Goal: Complete application form

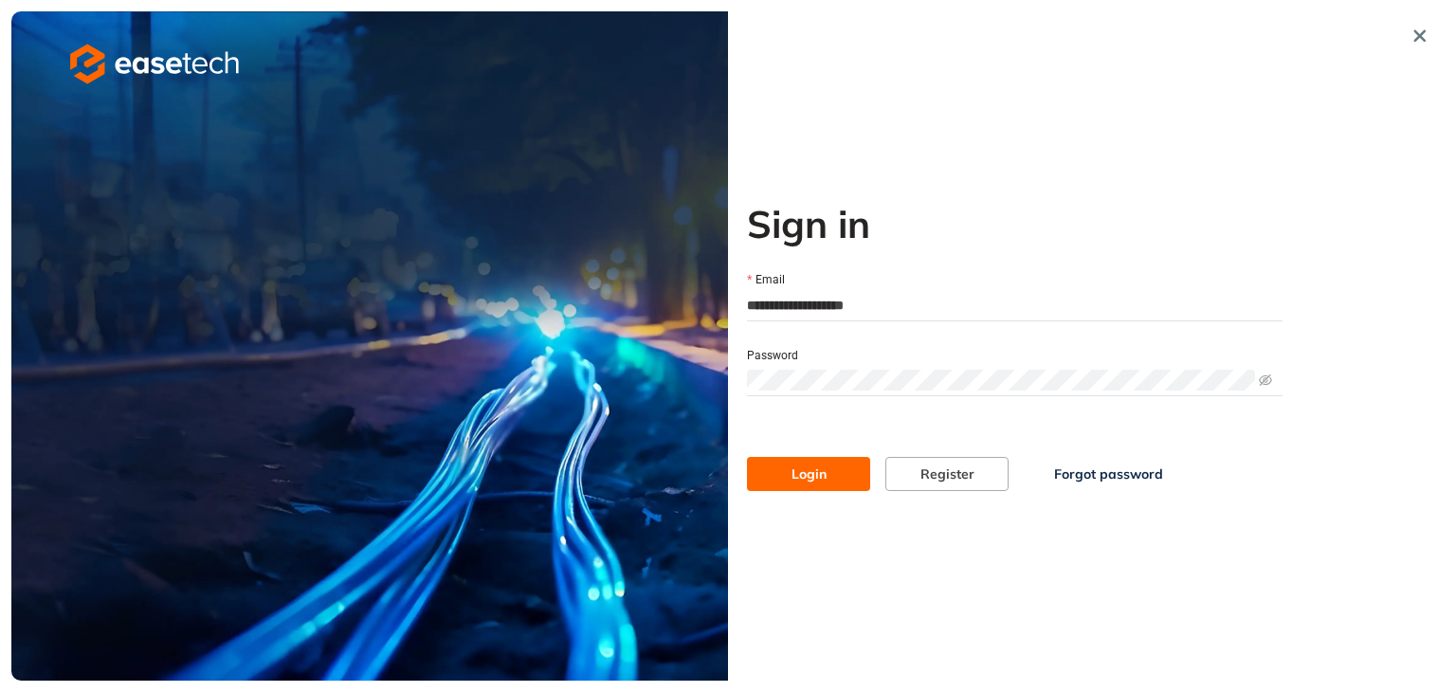
click at [838, 469] on button "Login" at bounding box center [808, 474] width 123 height 34
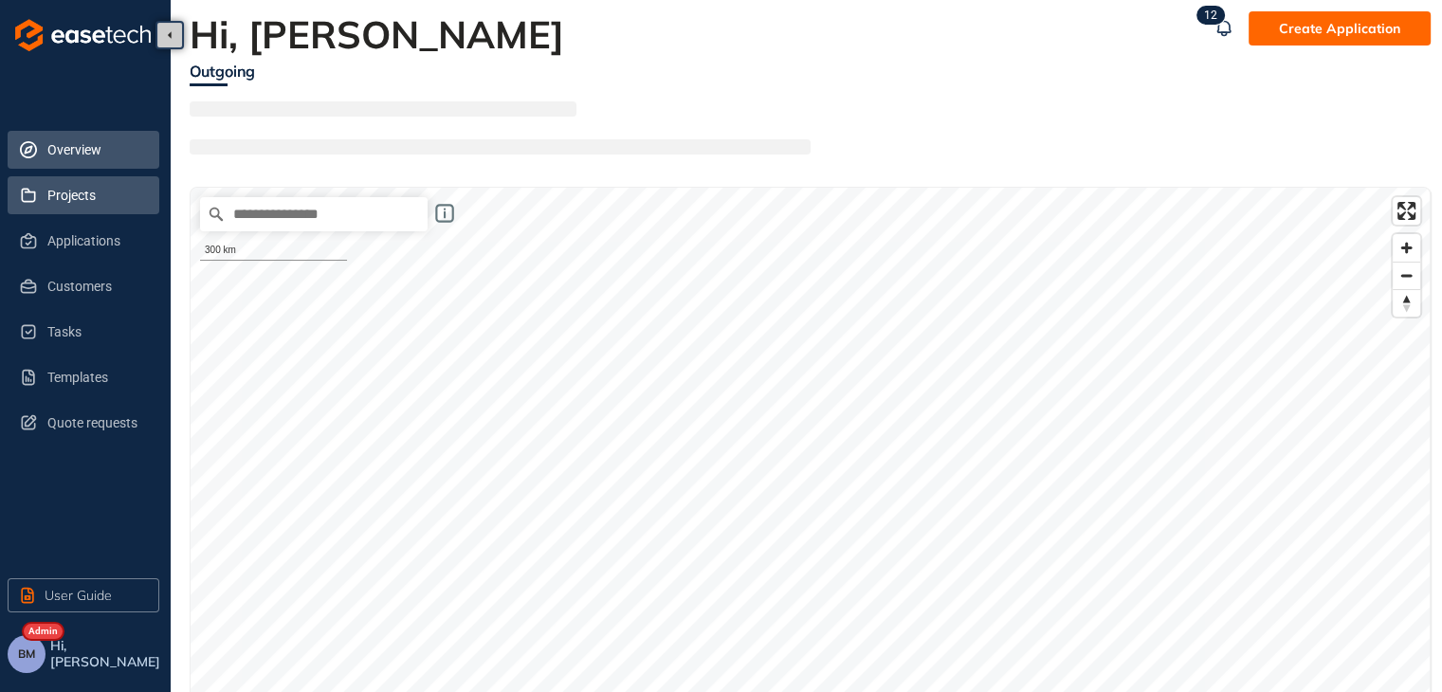
click at [78, 206] on span "Projects" at bounding box center [95, 195] width 97 height 38
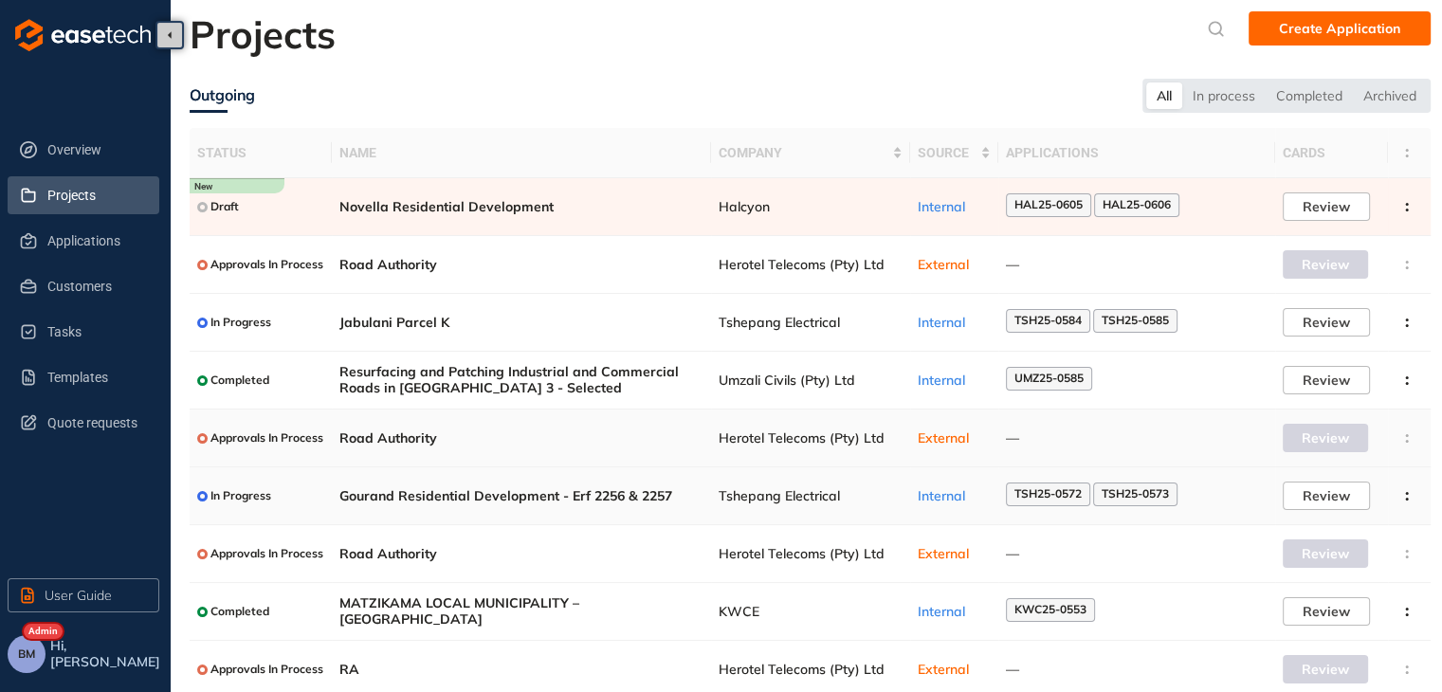
scroll to position [123, 0]
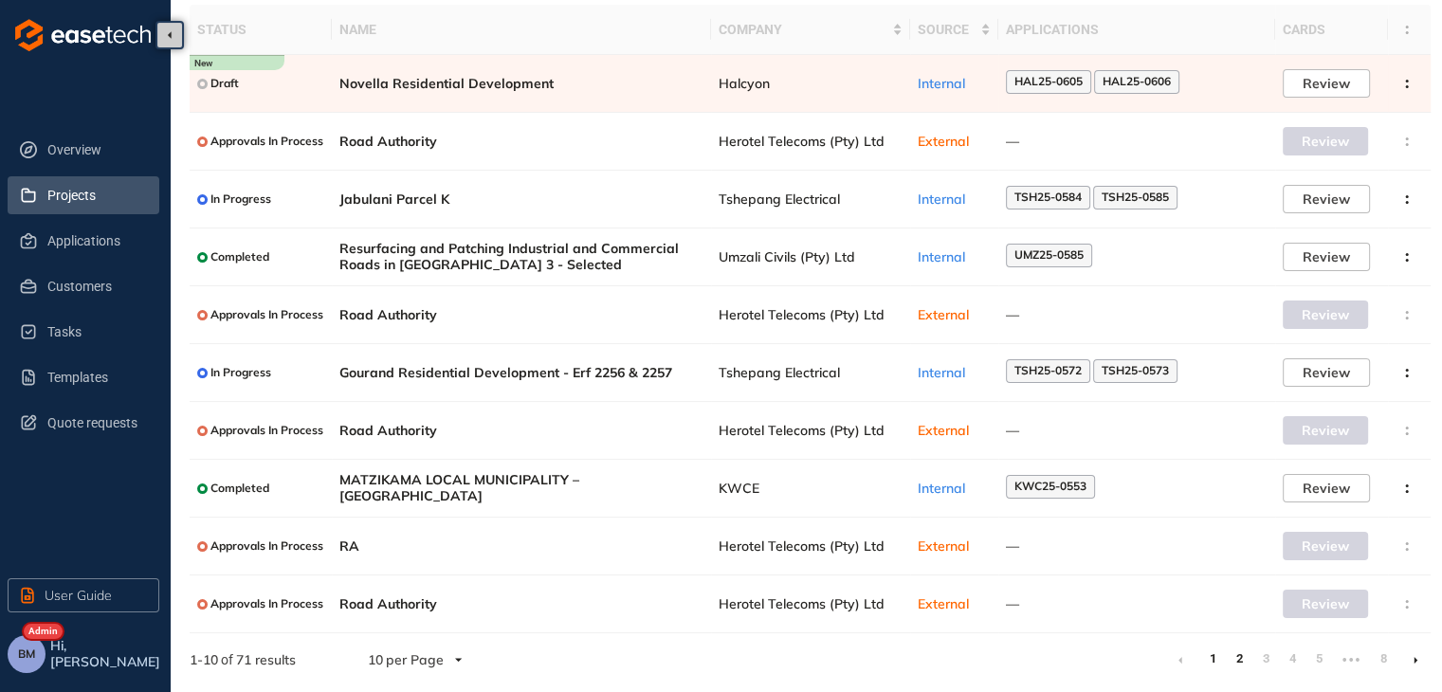
click at [1240, 657] on link "2" at bounding box center [1238, 659] width 19 height 28
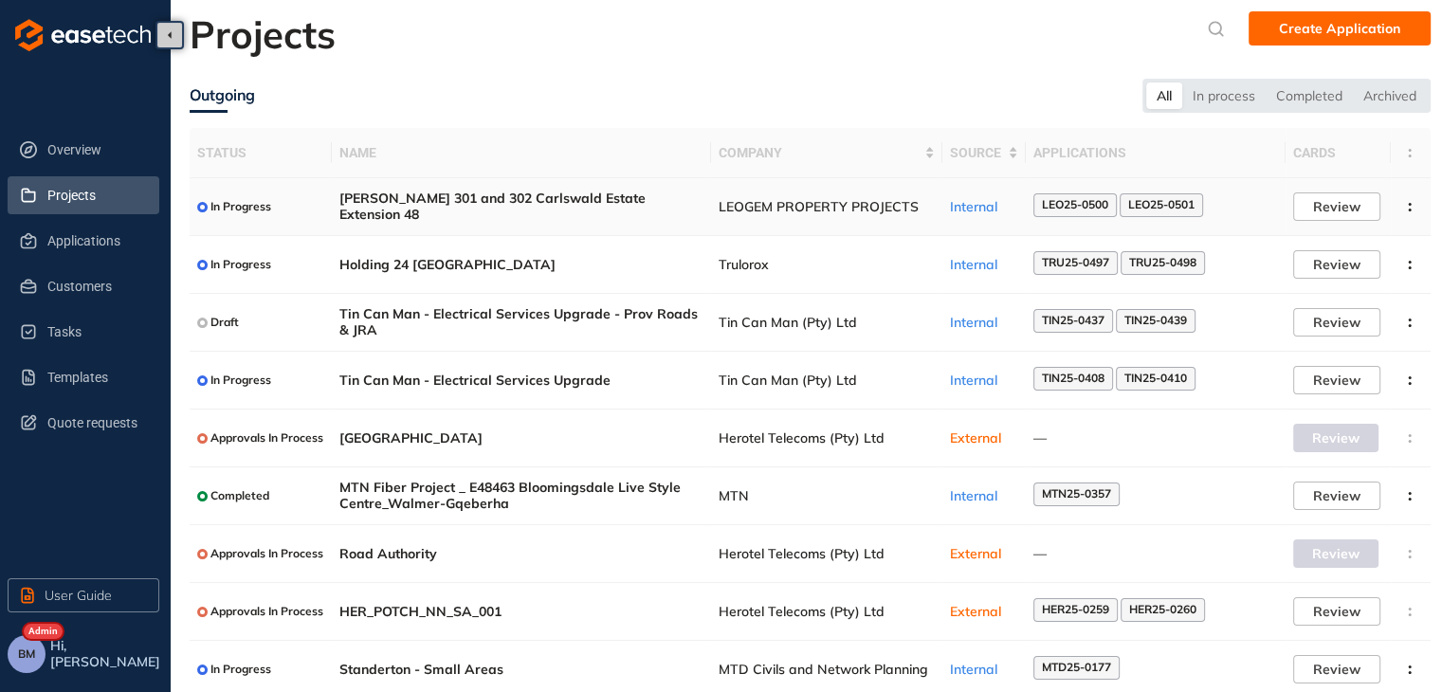
click at [743, 200] on span "LEOGEM PROPERTY PROJECTS" at bounding box center [827, 207] width 216 height 16
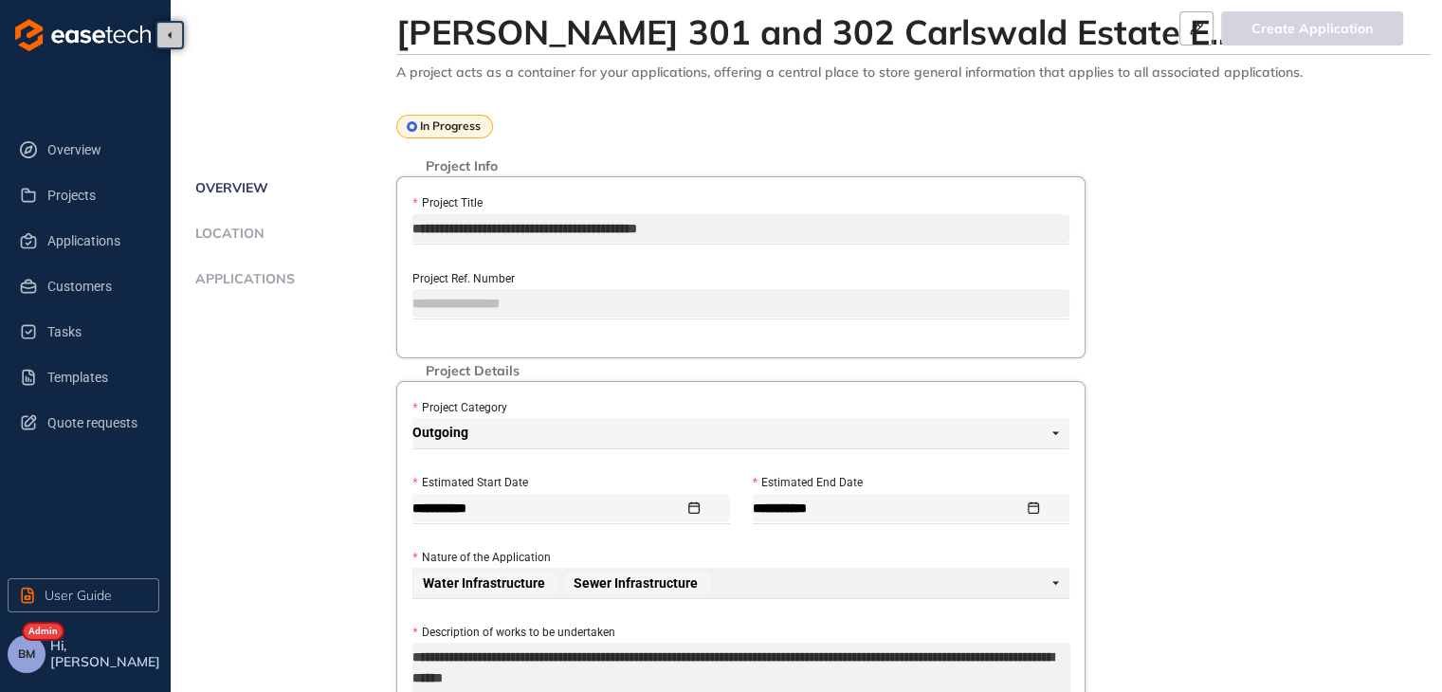
click at [269, 277] on span "Applications" at bounding box center [242, 279] width 105 height 16
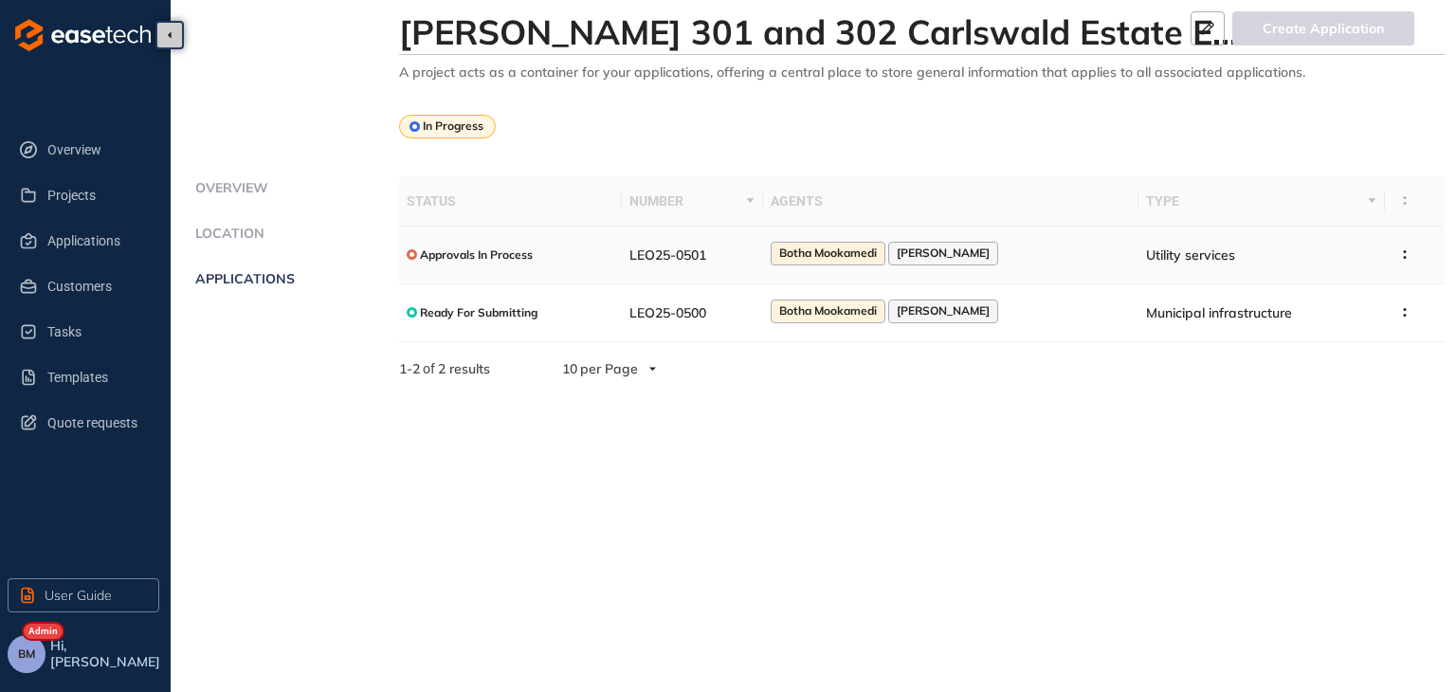
click at [587, 262] on div "Approvals In Process" at bounding box center [511, 255] width 209 height 24
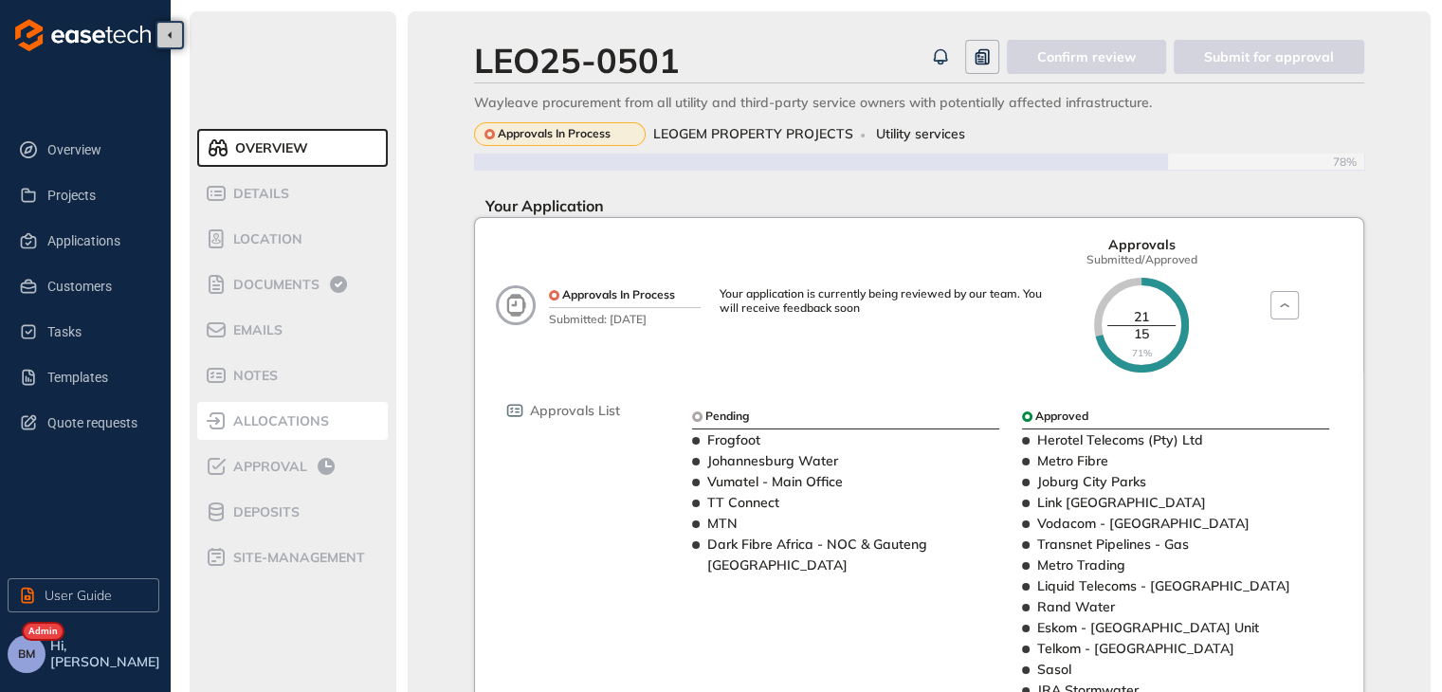
click at [277, 426] on span "allocations" at bounding box center [278, 421] width 101 height 16
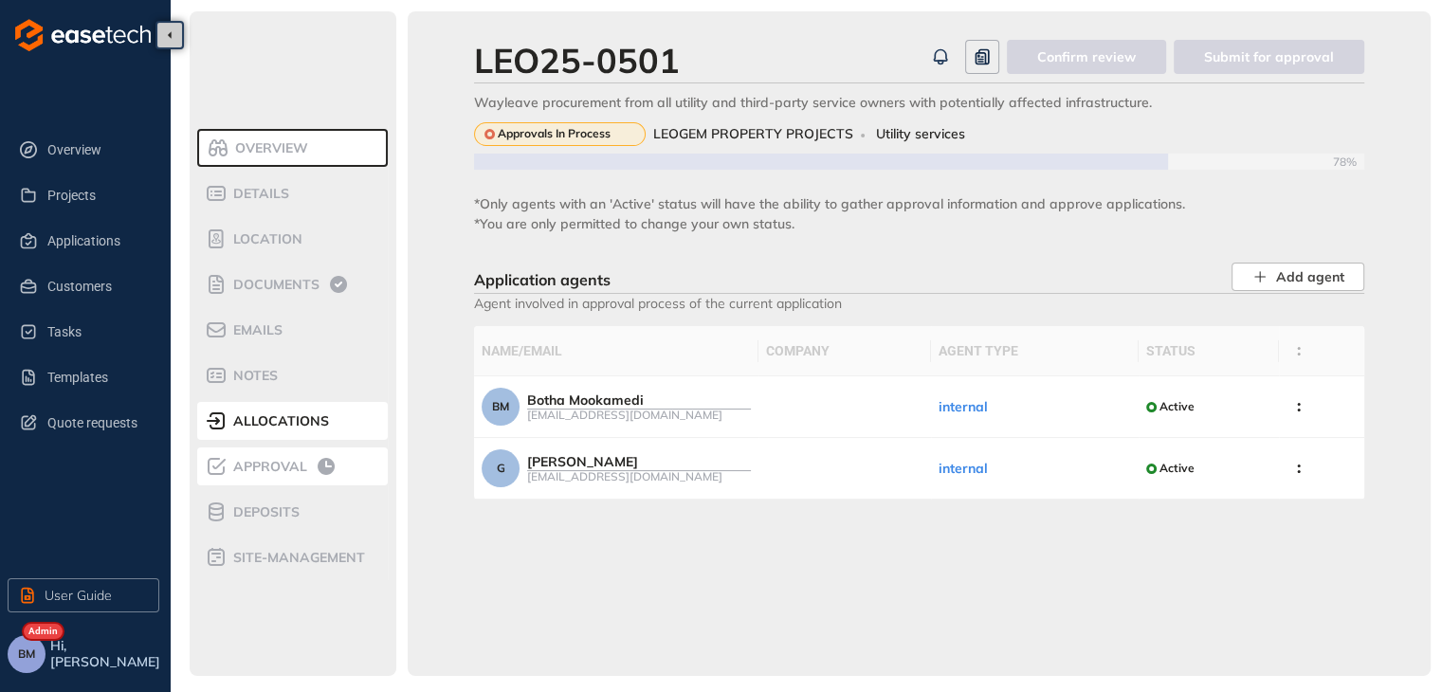
click at [278, 461] on span "Approval" at bounding box center [268, 467] width 80 height 16
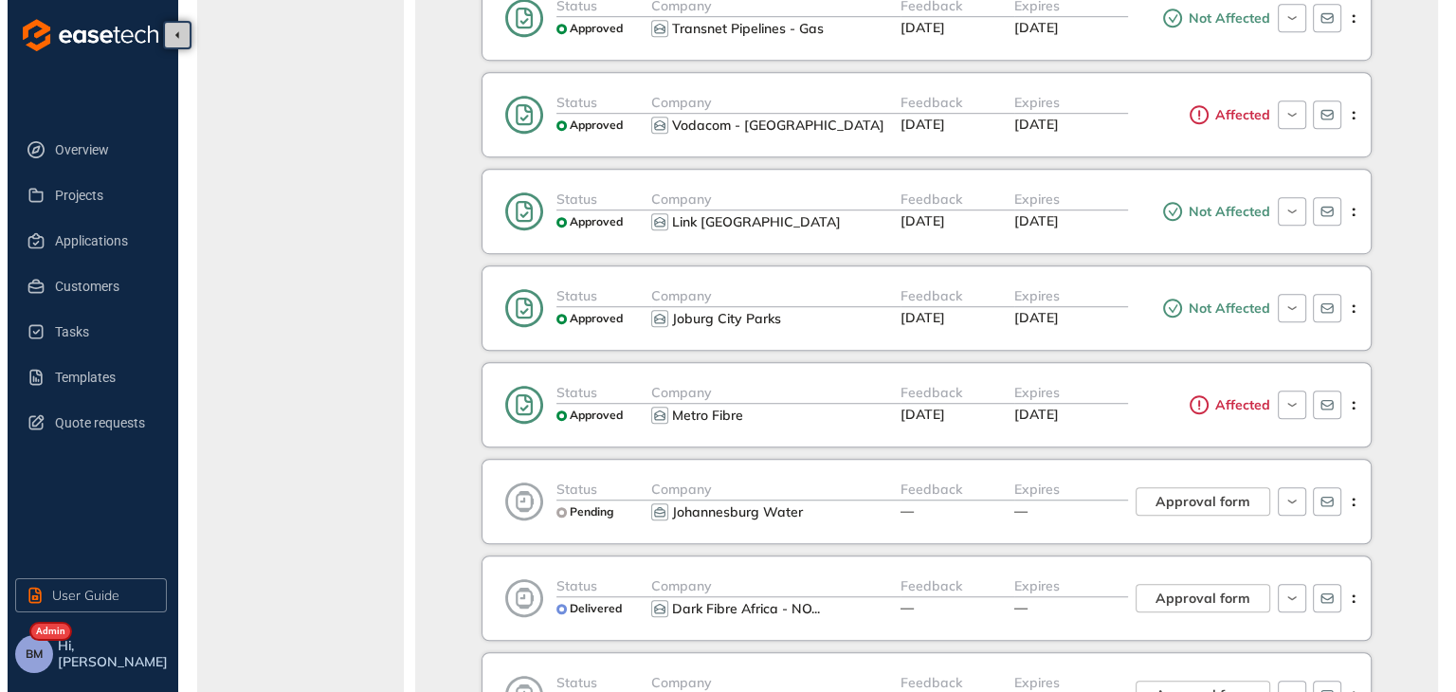
scroll to position [1422, 0]
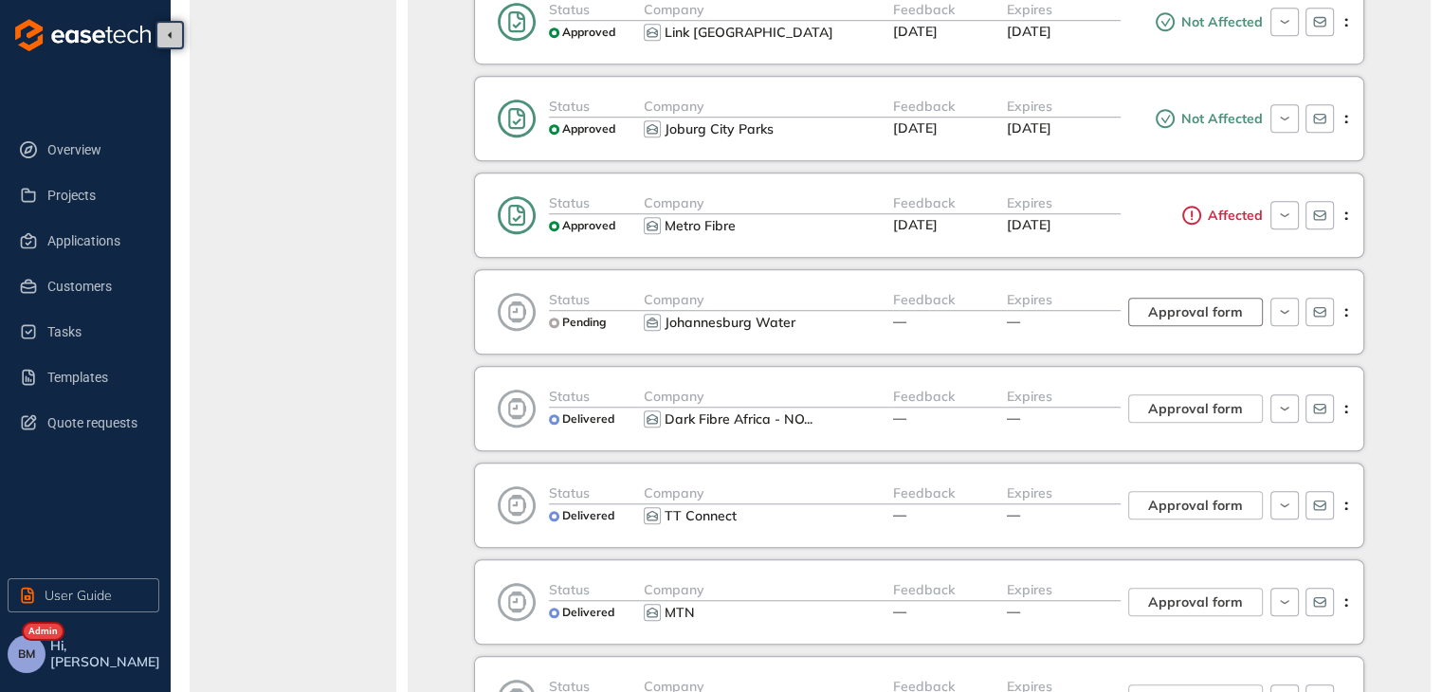
click at [1224, 306] on span "Approval form" at bounding box center [1195, 311] width 95 height 21
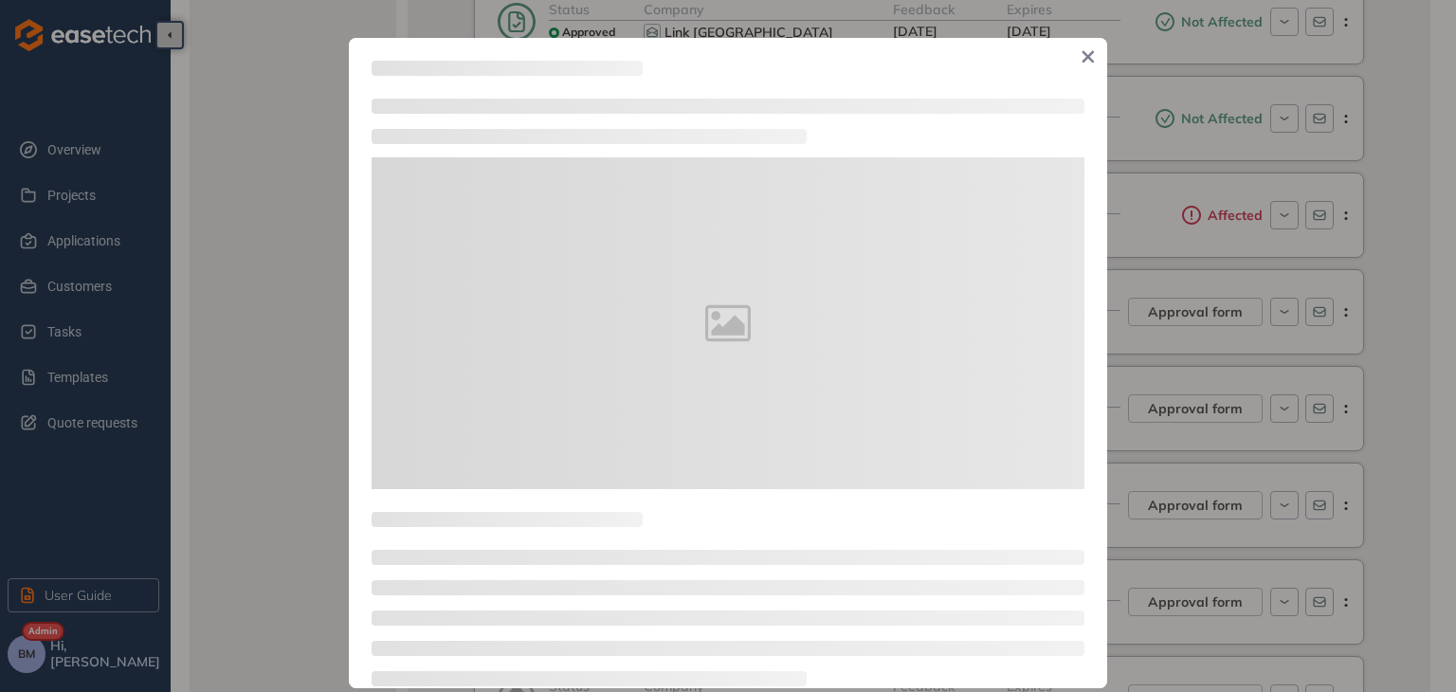
type textarea "**********"
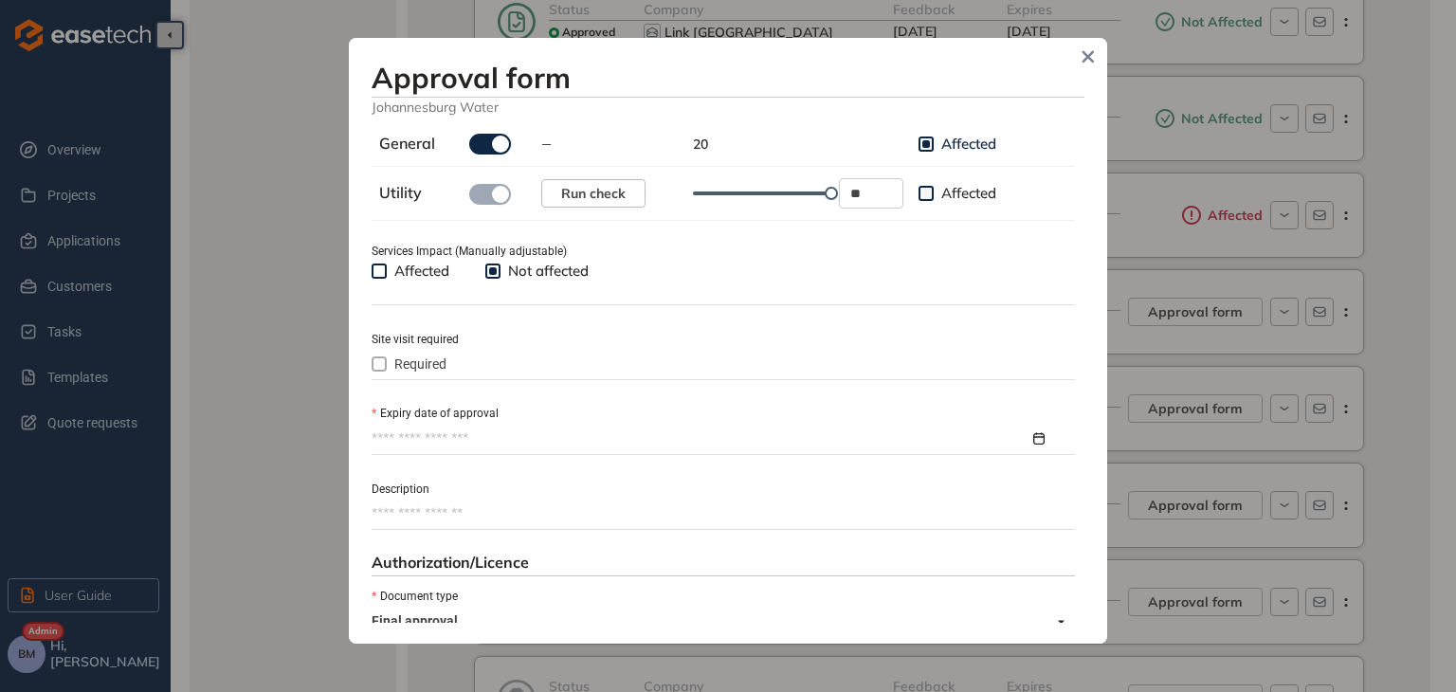
scroll to position [664, 0]
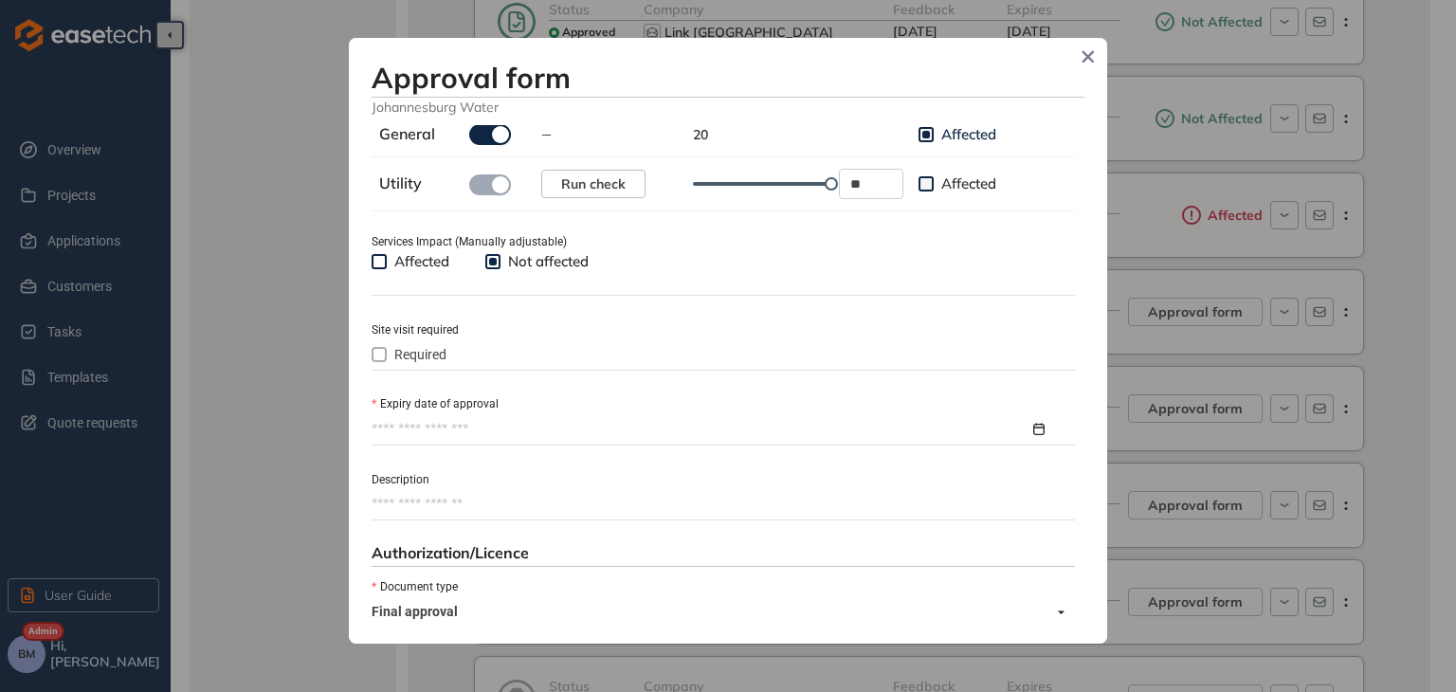
click at [435, 429] on input "Expiry date of approval" at bounding box center [701, 429] width 658 height 21
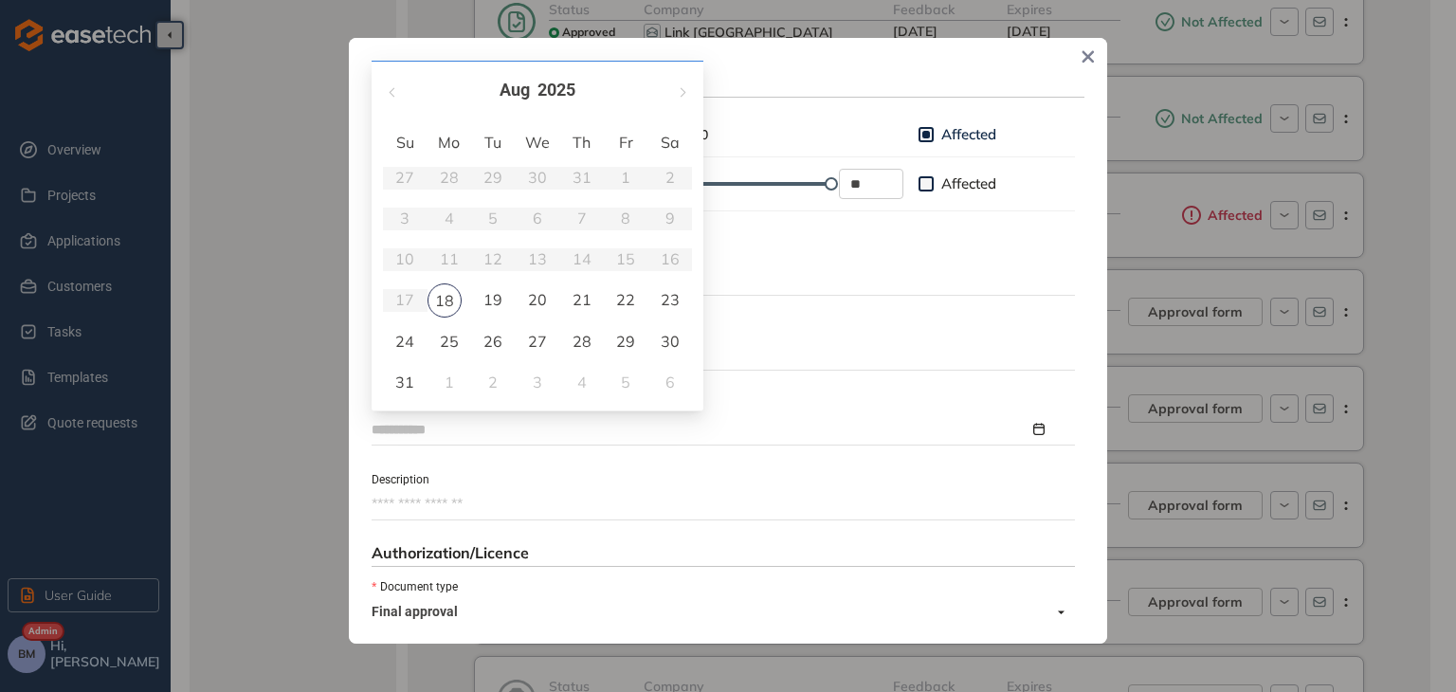
type input "**********"
click at [679, 90] on span "button" at bounding box center [681, 91] width 9 height 9
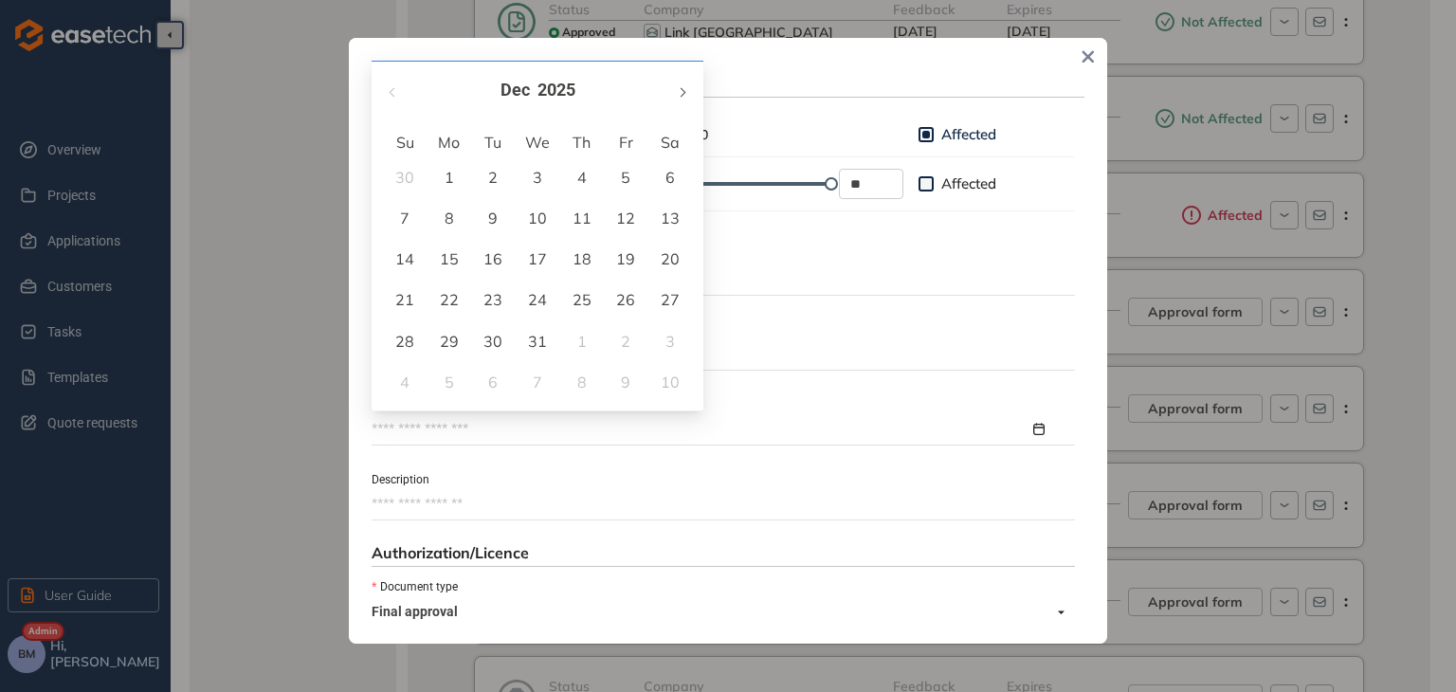
click at [679, 90] on span "button" at bounding box center [681, 91] width 9 height 9
type input "**********"
click at [537, 263] on div "18" at bounding box center [537, 258] width 23 height 23
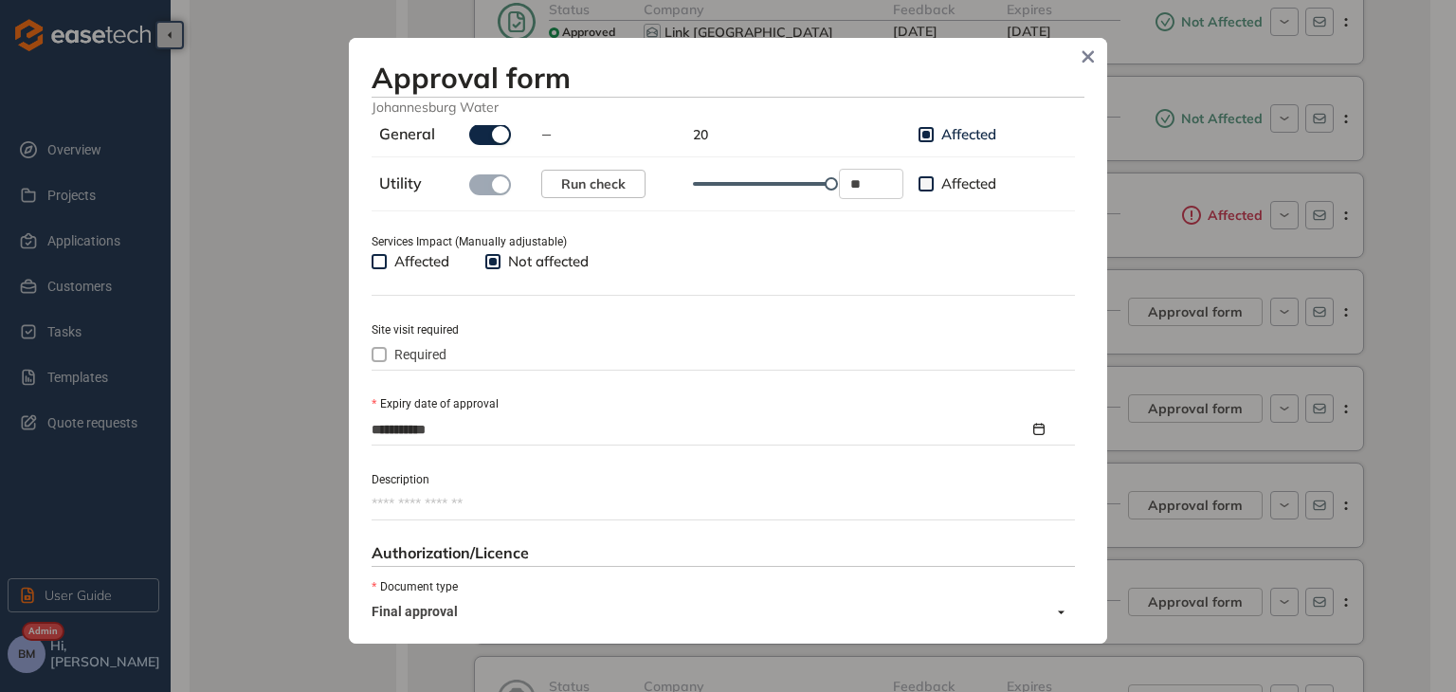
scroll to position [869, 0]
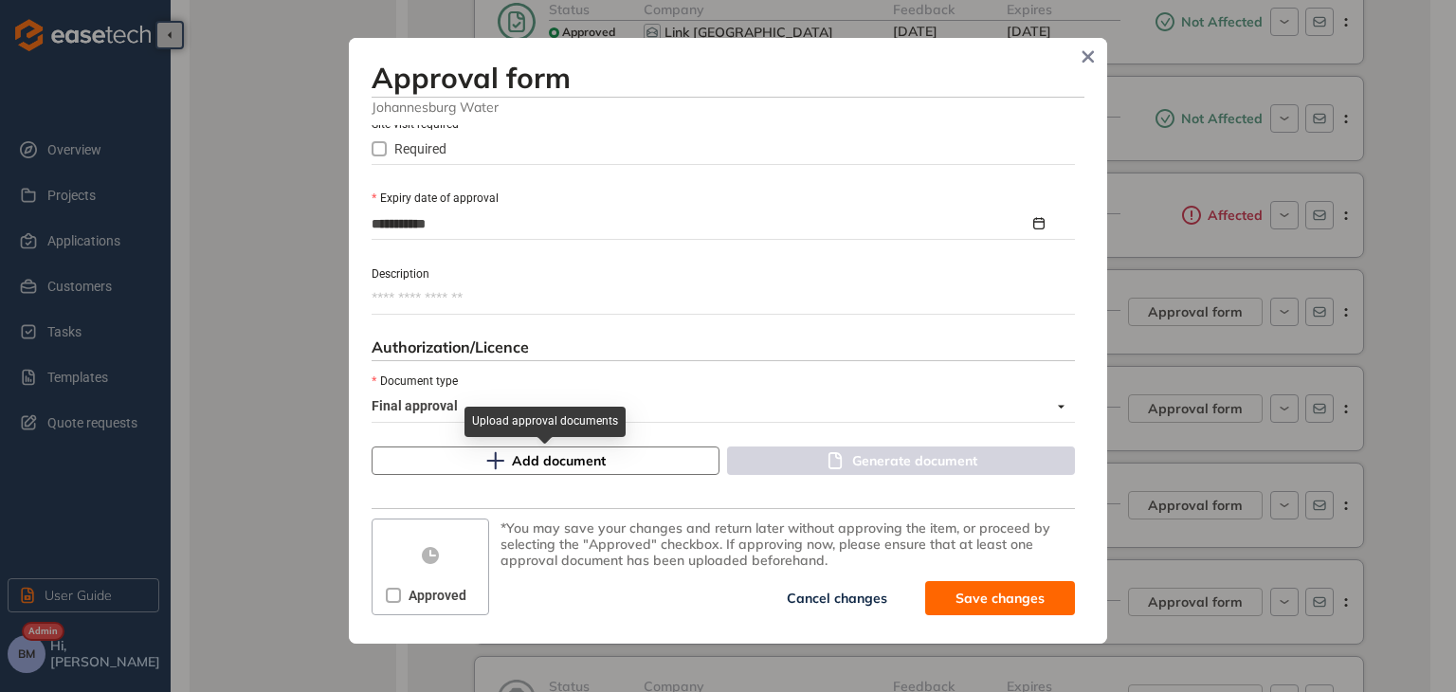
click at [470, 470] on button "Add document" at bounding box center [546, 460] width 348 height 28
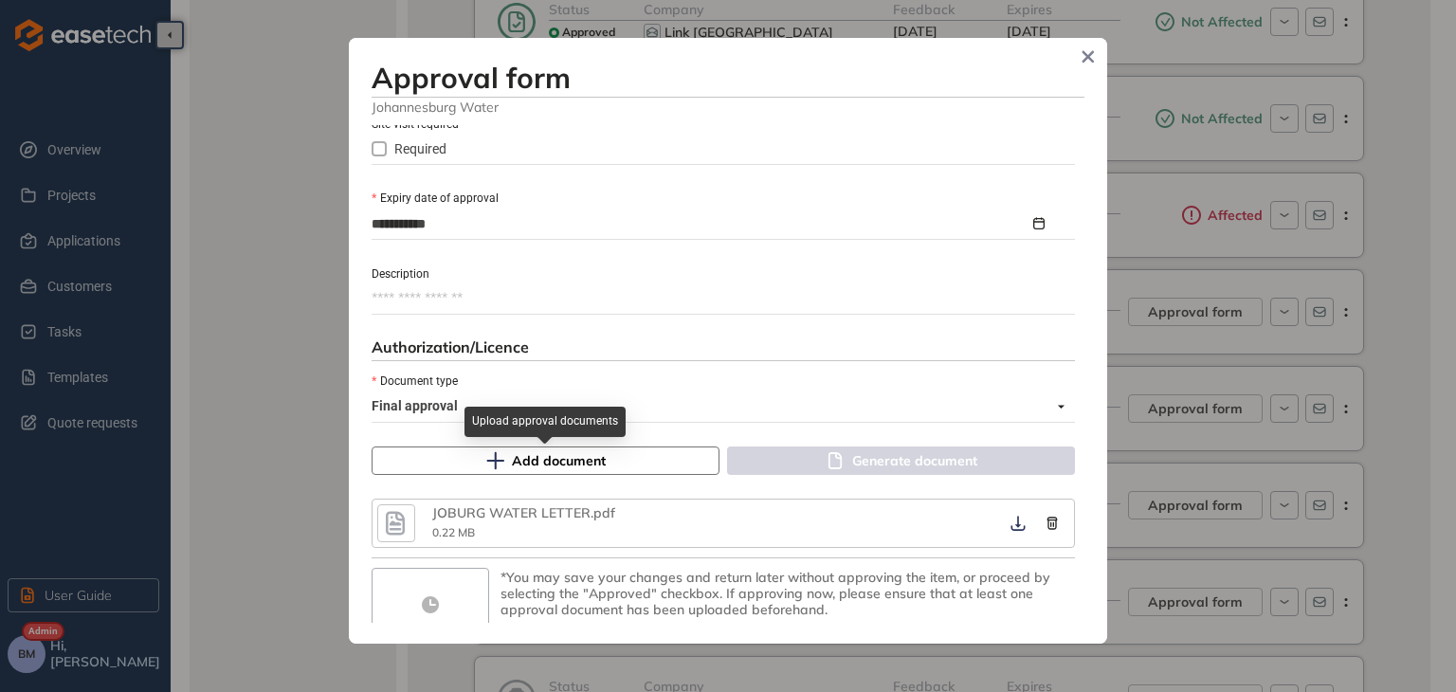
click at [516, 460] on span "Add document" at bounding box center [559, 460] width 94 height 21
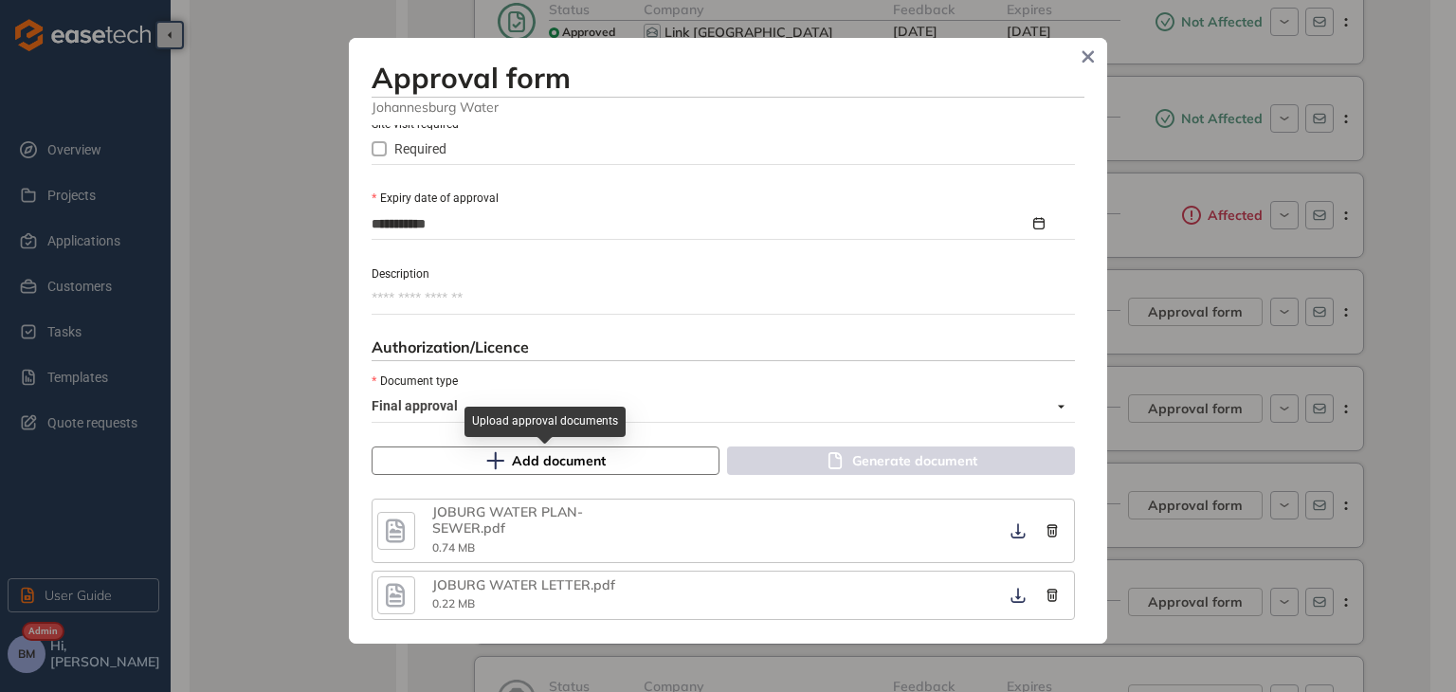
click at [551, 453] on span "Add document" at bounding box center [559, 460] width 94 height 21
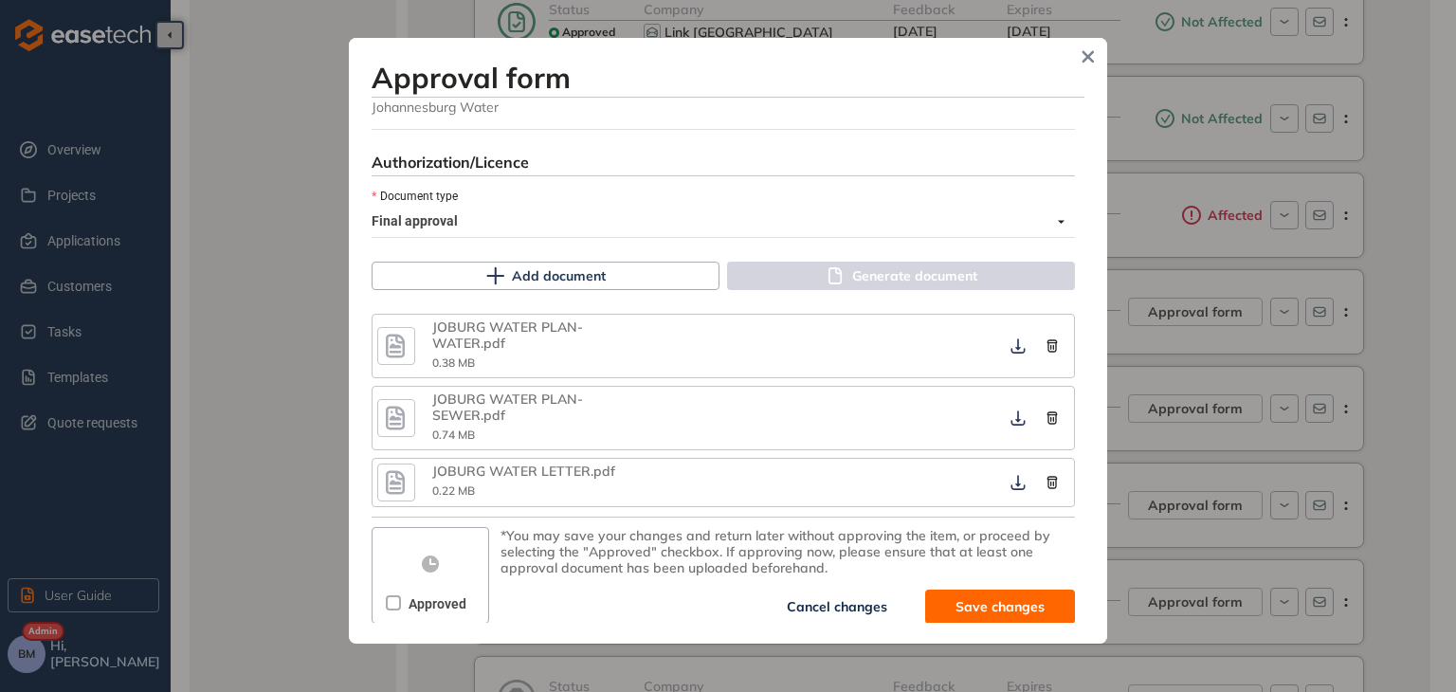
scroll to position [1062, 0]
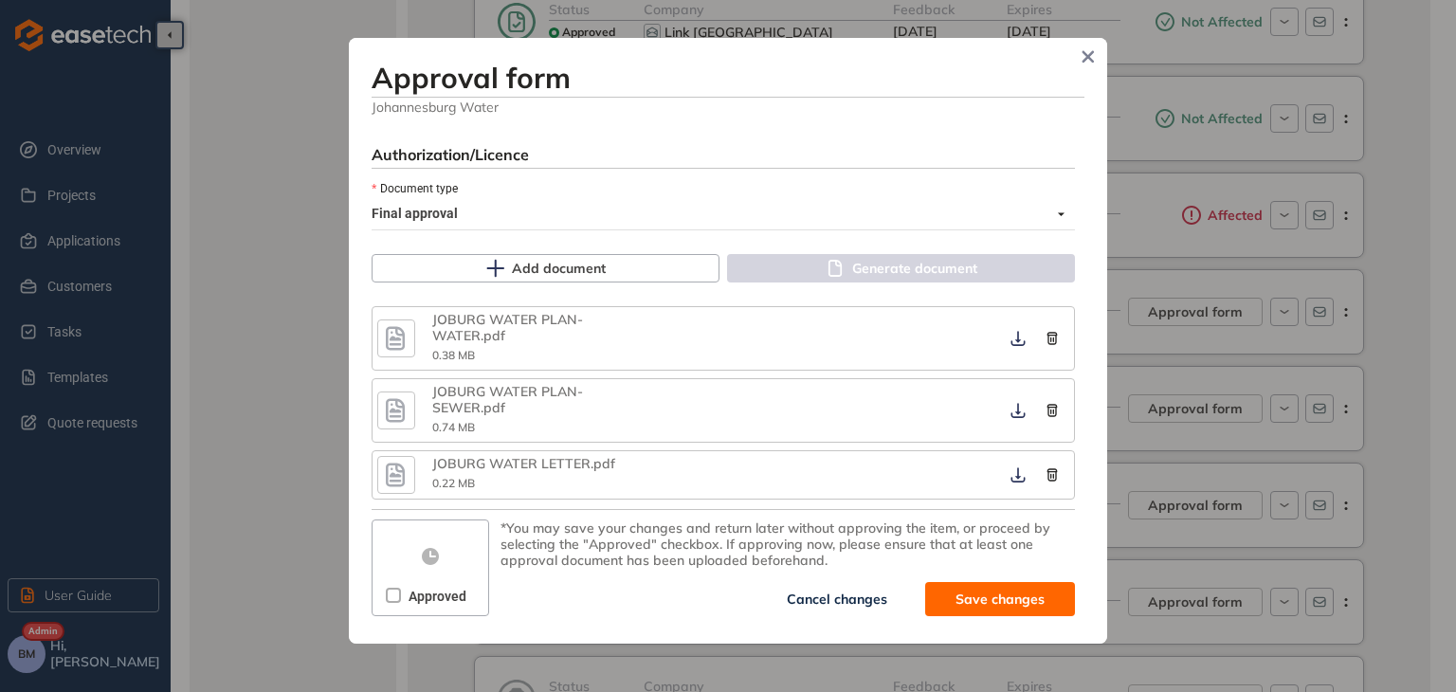
click at [391, 601] on span at bounding box center [393, 595] width 15 height 15
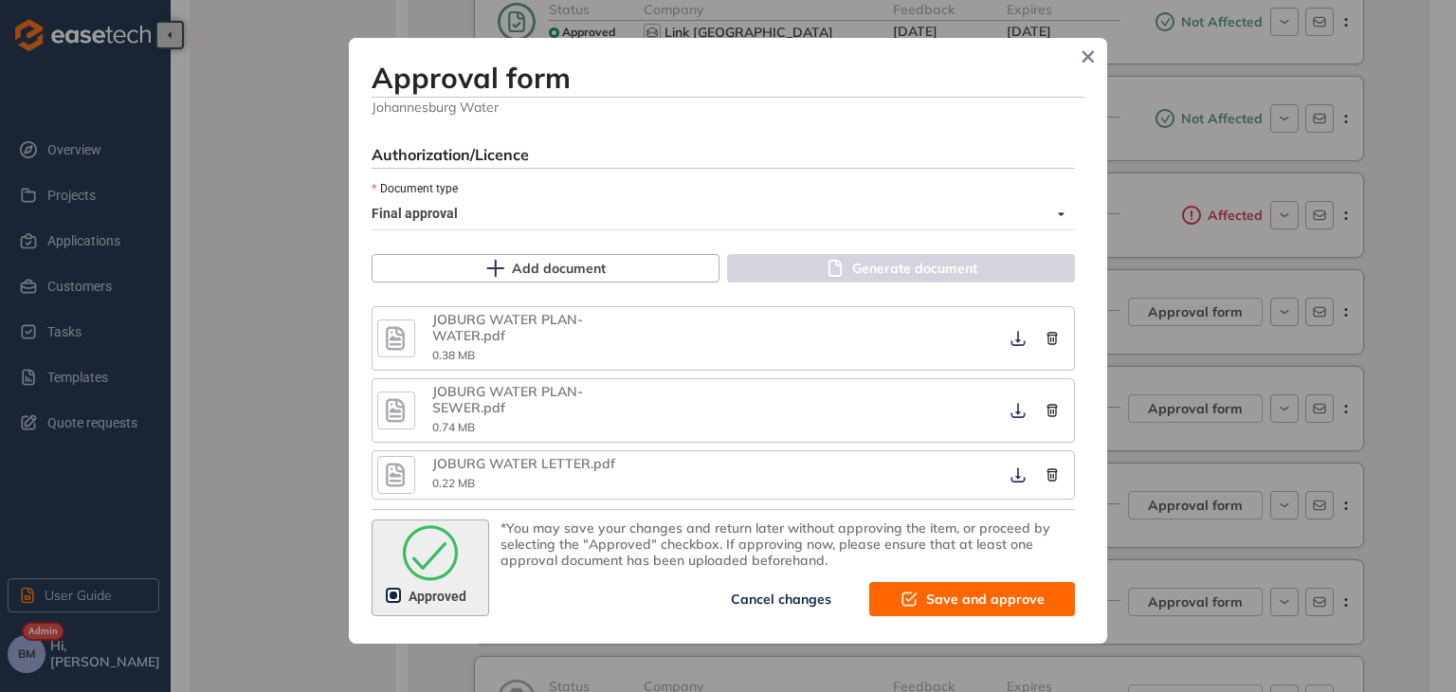
click at [926, 600] on span "Save and approve" at bounding box center [985, 599] width 118 height 21
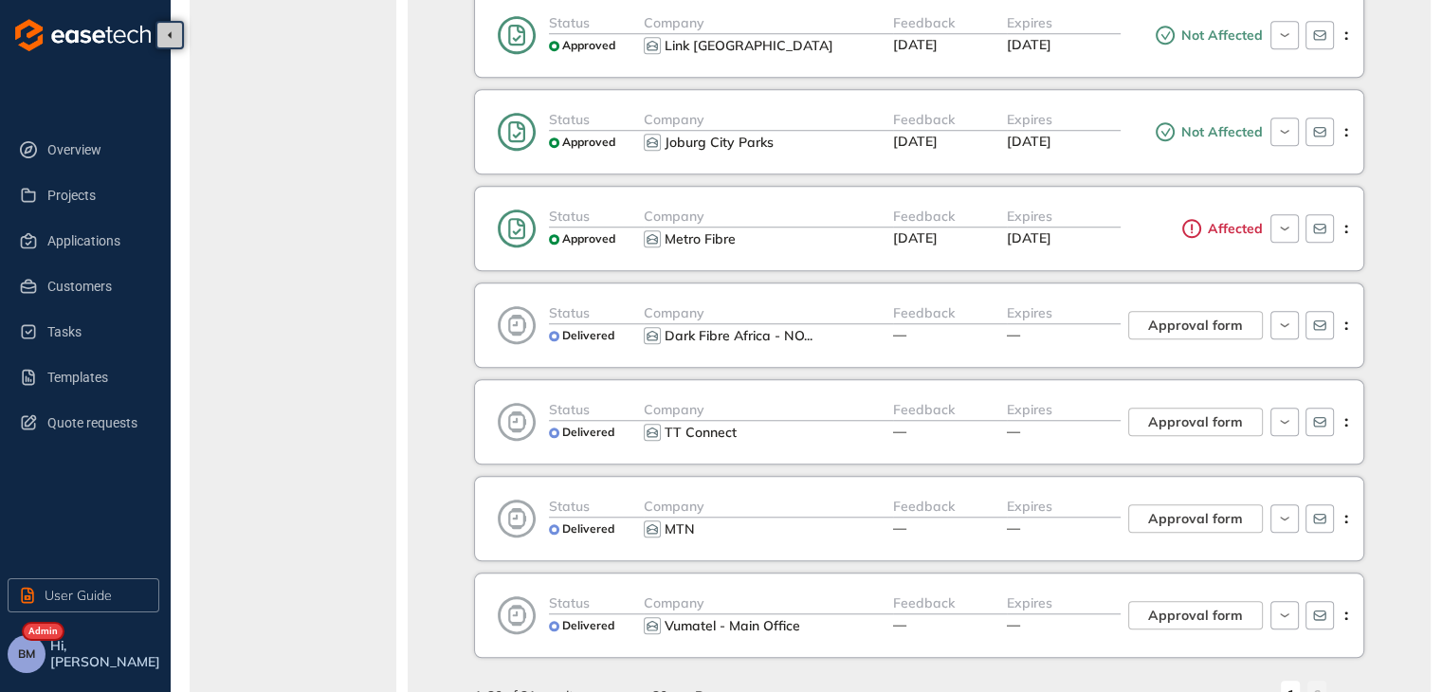
scroll to position [1611, 0]
